Goal: Check status: Check status

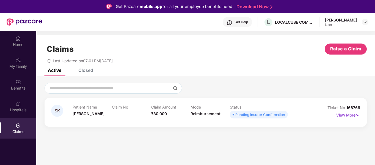
click at [257, 114] on div "Pending Insurer Confirmation" at bounding box center [260, 114] width 50 height 5
click at [360, 110] on p "View More" at bounding box center [348, 113] width 24 height 7
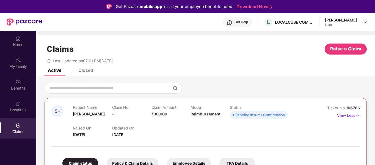
click at [93, 68] on div "Closed" at bounding box center [85, 69] width 15 height 5
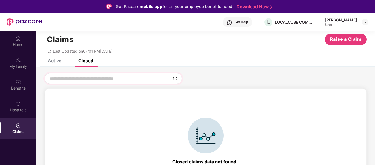
scroll to position [12, 0]
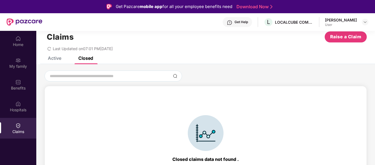
click at [55, 60] on div "Active" at bounding box center [54, 57] width 13 height 5
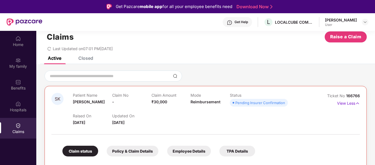
click at [247, 104] on div "Pending Insurer Confirmation" at bounding box center [260, 102] width 50 height 5
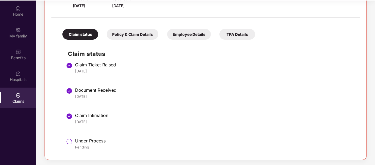
scroll to position [31, 0]
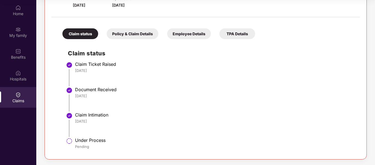
click at [73, 142] on div at bounding box center [69, 141] width 7 height 8
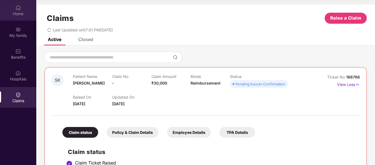
click at [20, 9] on img at bounding box center [17, 7] width 5 height 5
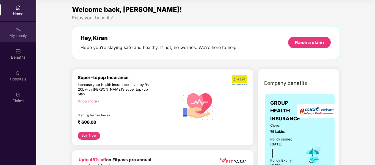
click at [21, 33] on div "My family" at bounding box center [18, 35] width 36 height 5
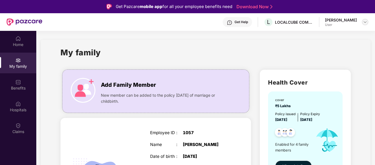
click at [366, 23] on img at bounding box center [365, 22] width 4 height 4
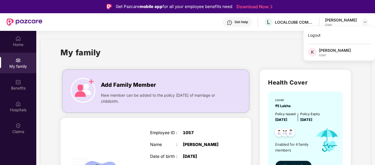
click at [334, 54] on div "User" at bounding box center [335, 55] width 32 height 4
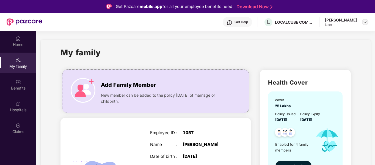
click at [368, 23] on div at bounding box center [365, 22] width 7 height 7
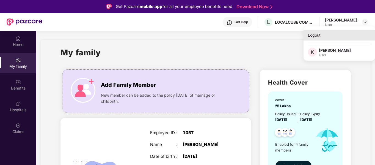
click at [313, 38] on div "Logout" at bounding box center [338, 35] width 71 height 11
